Goal: Task Accomplishment & Management: Manage account settings

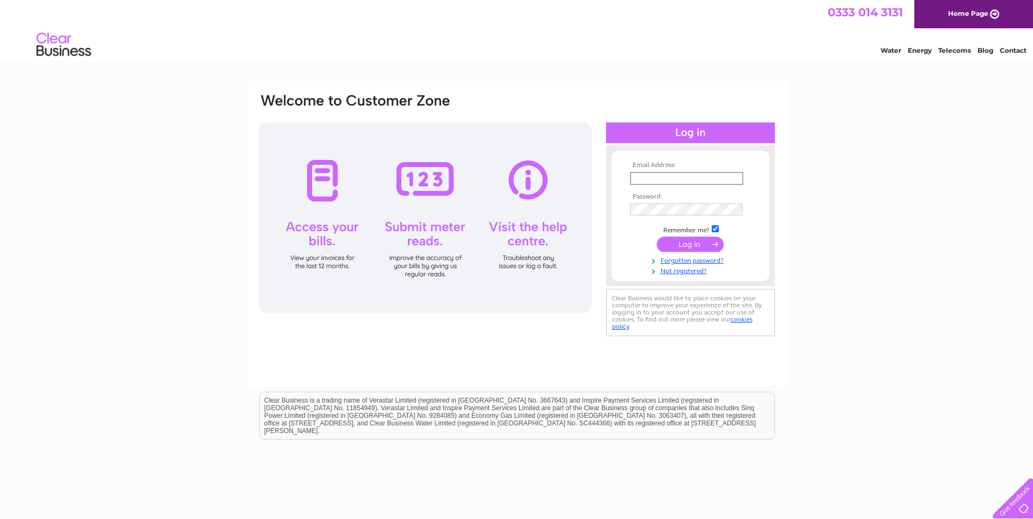
click at [644, 174] on input "text" at bounding box center [686, 178] width 113 height 13
type input "info@deesidecontracts.com"
click at [699, 243] on input "submit" at bounding box center [690, 244] width 67 height 15
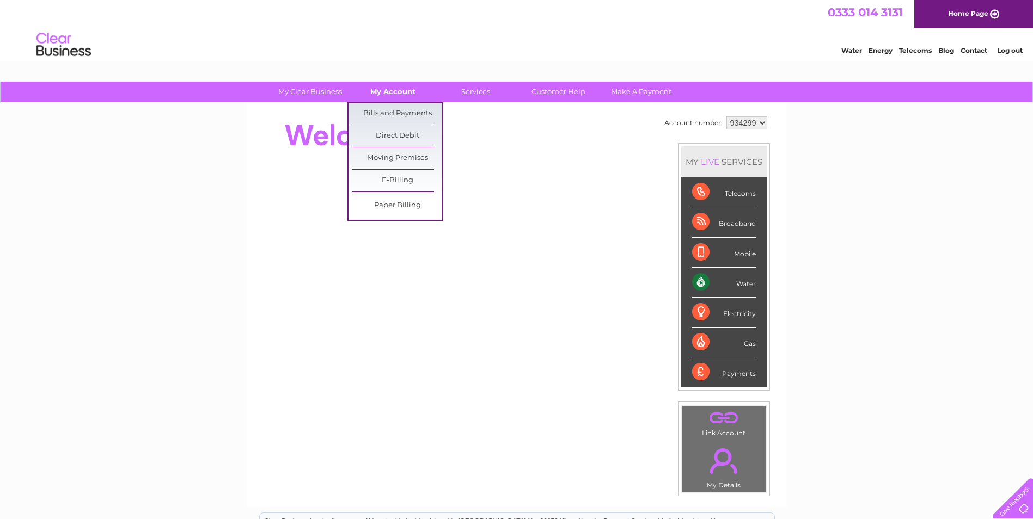
click at [390, 94] on link "My Account" at bounding box center [393, 92] width 90 height 20
click at [395, 111] on link "Bills and Payments" at bounding box center [397, 114] width 90 height 22
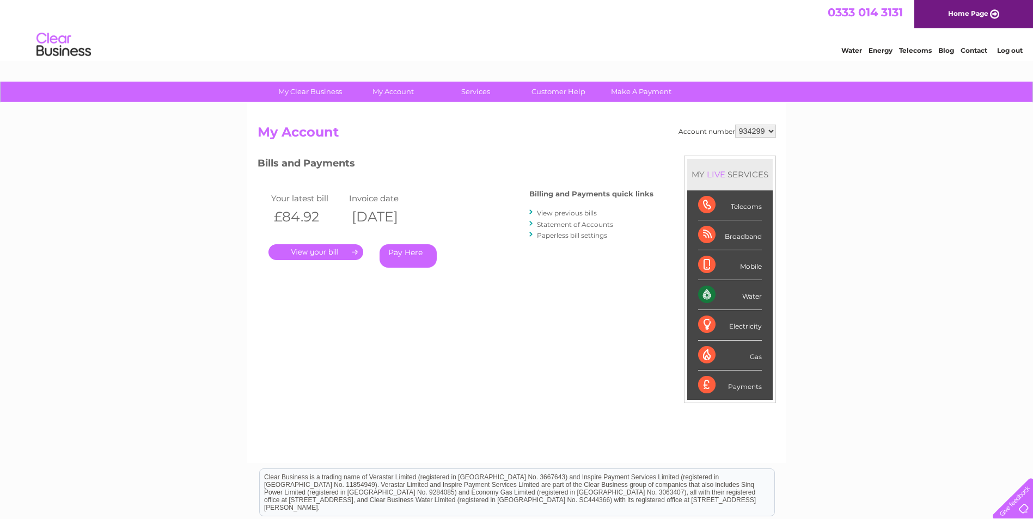
click at [322, 254] on link "." at bounding box center [315, 252] width 95 height 16
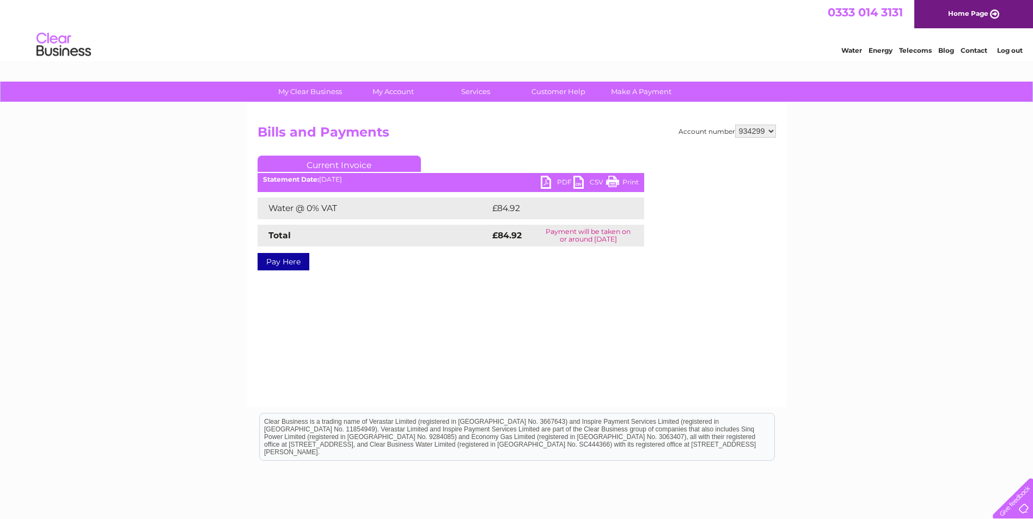
click at [543, 180] on link "PDF" at bounding box center [557, 184] width 33 height 16
click at [1012, 48] on link "Log out" at bounding box center [1010, 50] width 26 height 8
